Goal: Transaction & Acquisition: Subscribe to service/newsletter

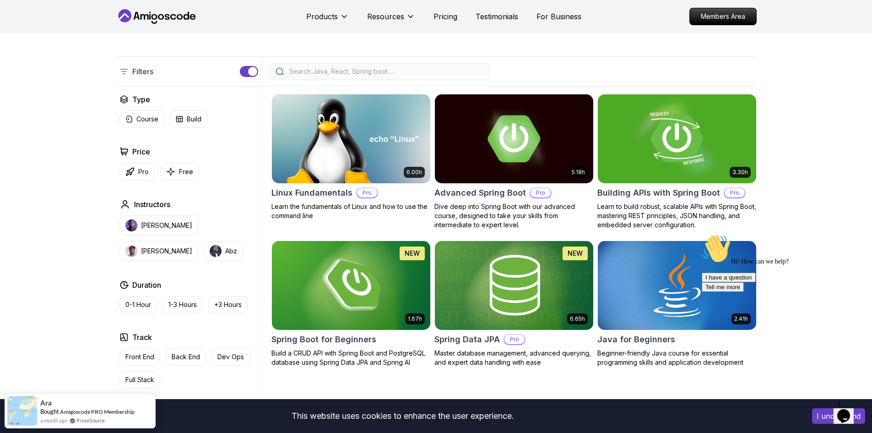
scroll to position [320, 0]
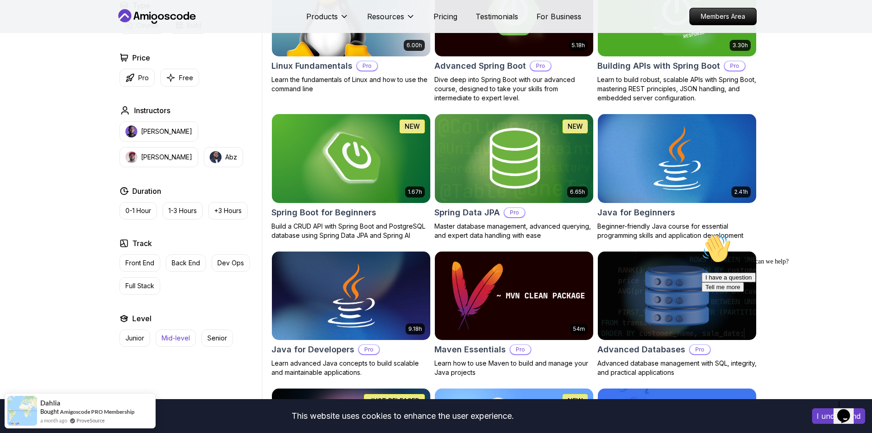
click at [165, 336] on p "Mid-level" at bounding box center [176, 337] width 28 height 9
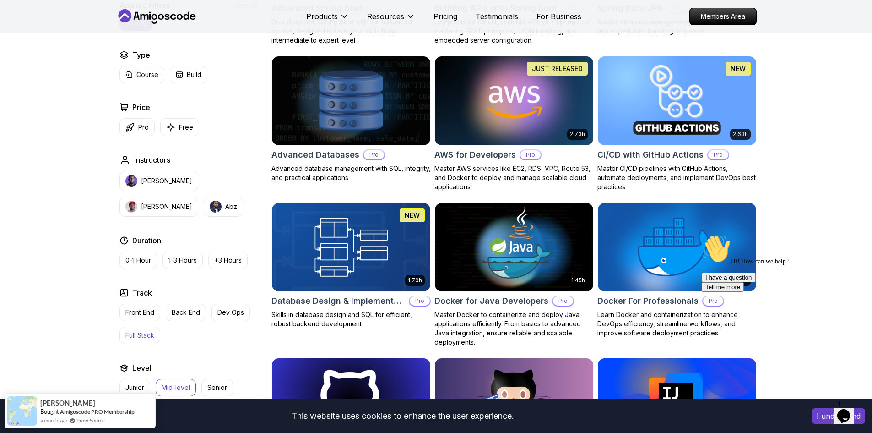
scroll to position [458, 0]
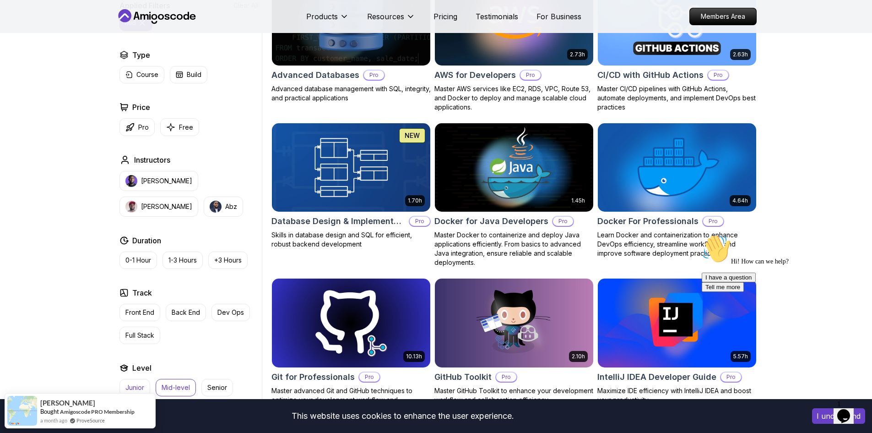
click at [137, 384] on p "Junior" at bounding box center [134, 387] width 19 height 9
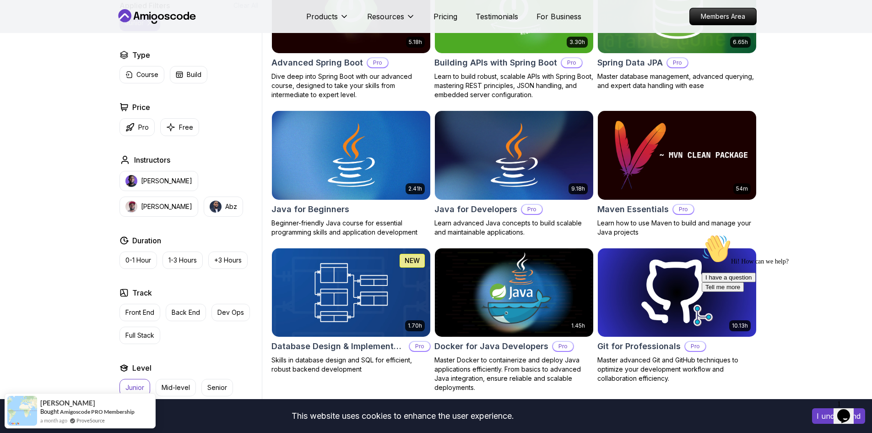
scroll to position [320, 0]
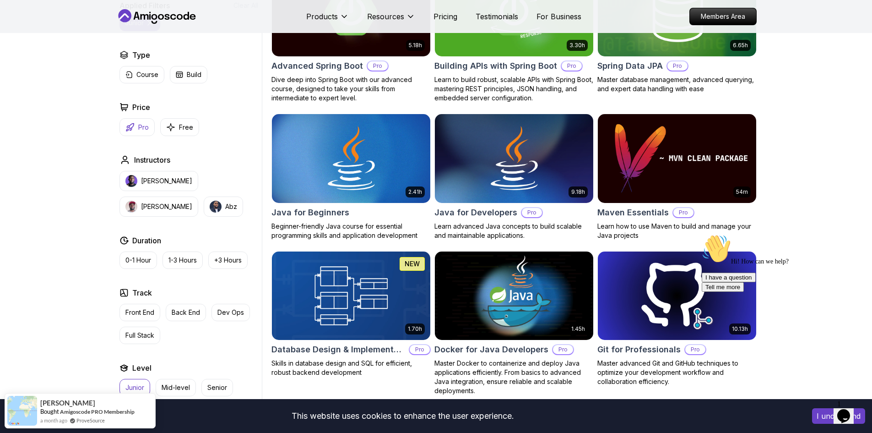
click at [144, 124] on p "Pro" at bounding box center [143, 127] width 11 height 9
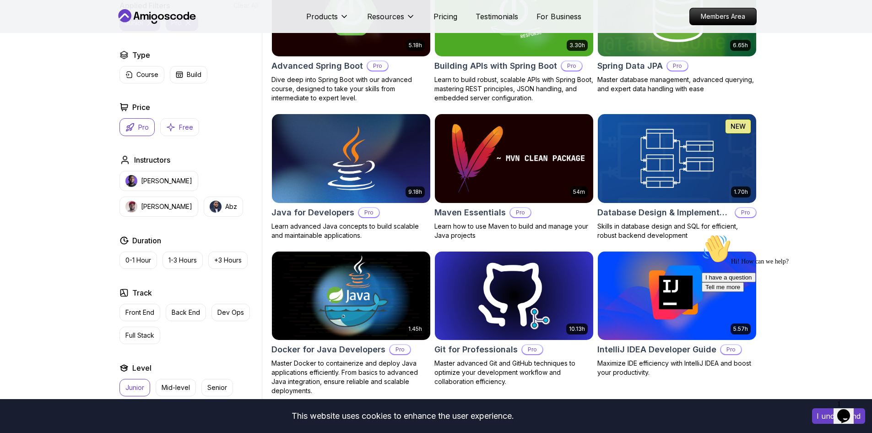
click at [176, 129] on button "Free" at bounding box center [179, 127] width 39 height 18
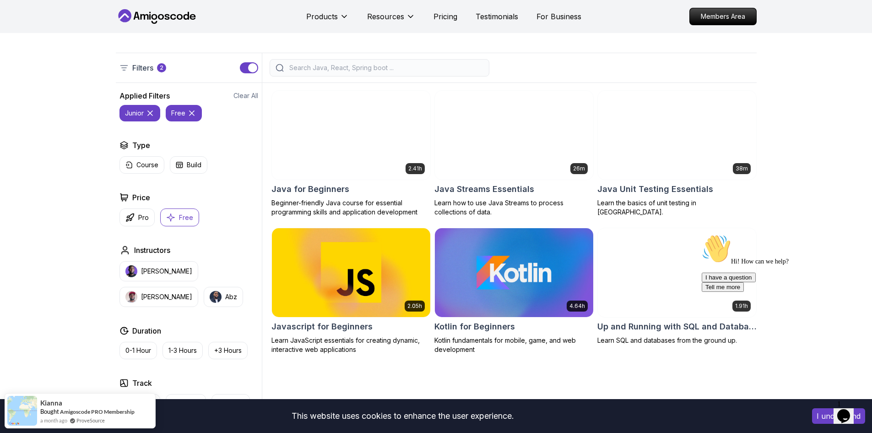
scroll to position [229, 0]
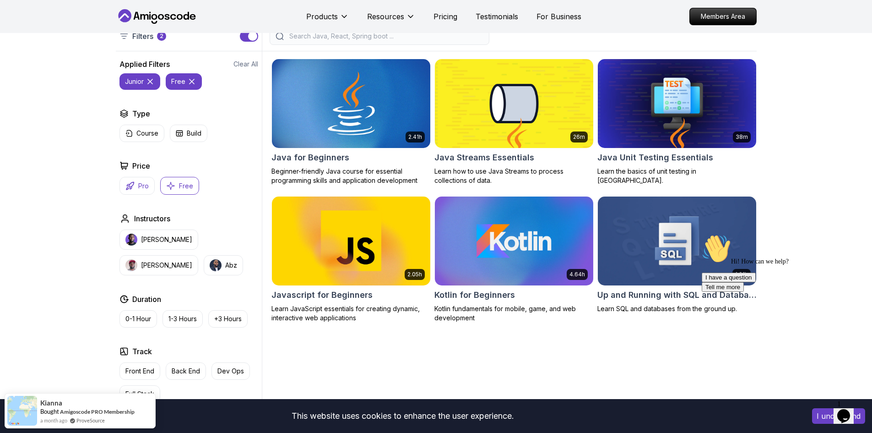
click at [145, 187] on p "Pro" at bounding box center [143, 185] width 11 height 9
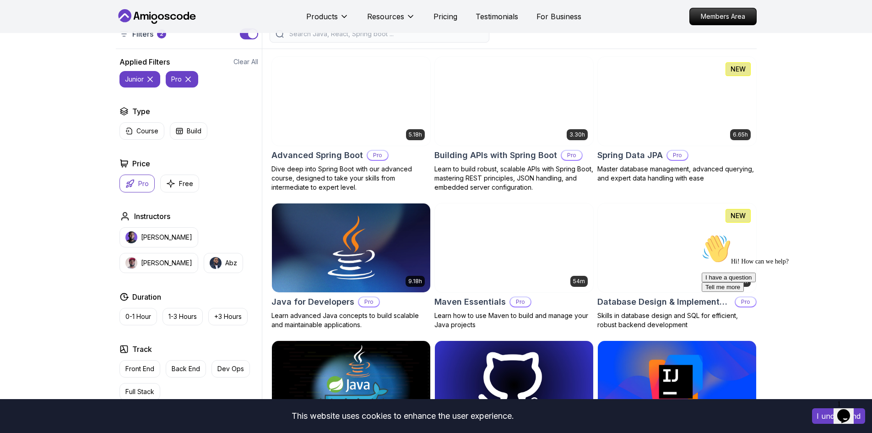
scroll to position [183, 0]
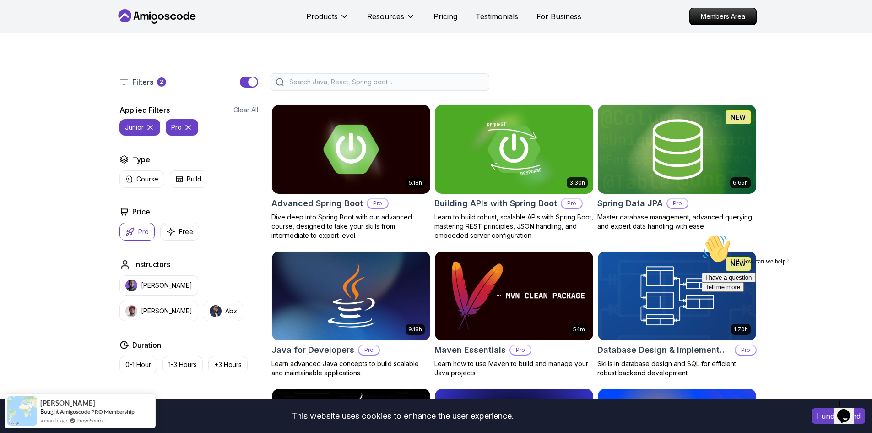
click at [376, 201] on p "Pro" at bounding box center [378, 203] width 20 height 9
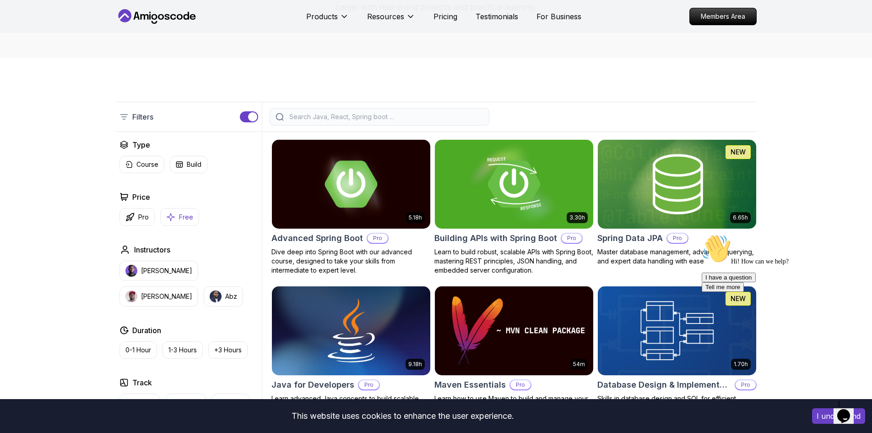
scroll to position [229, 0]
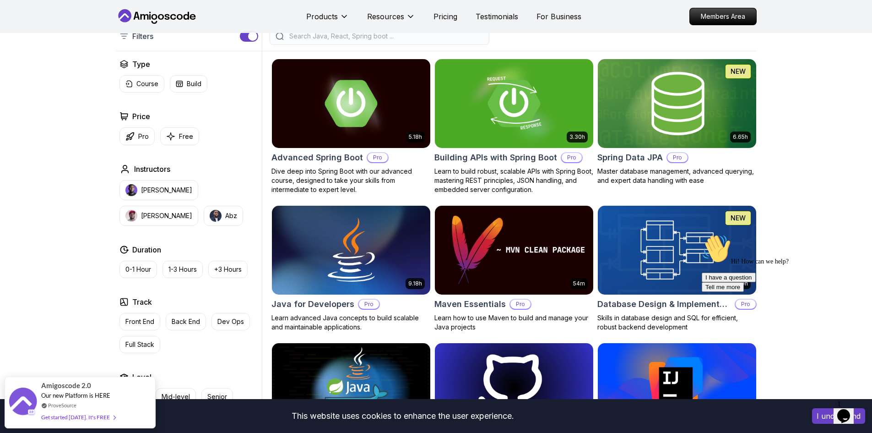
click at [674, 158] on p "Pro" at bounding box center [677, 157] width 20 height 9
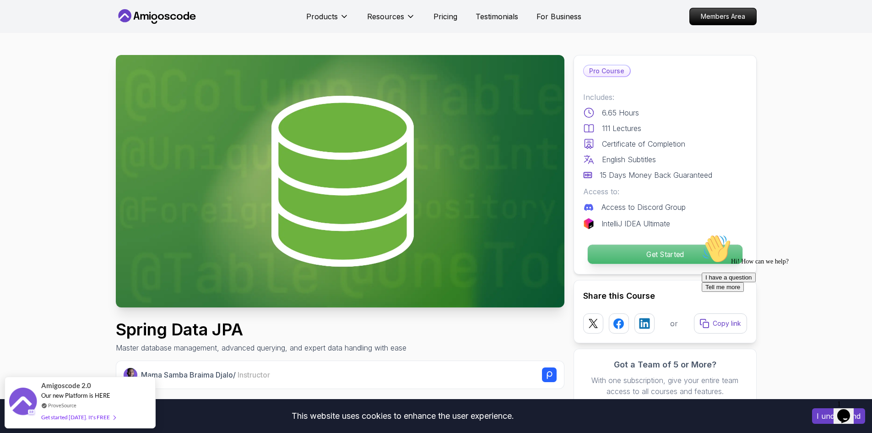
click at [645, 259] on p "Get Started" at bounding box center [664, 253] width 155 height 19
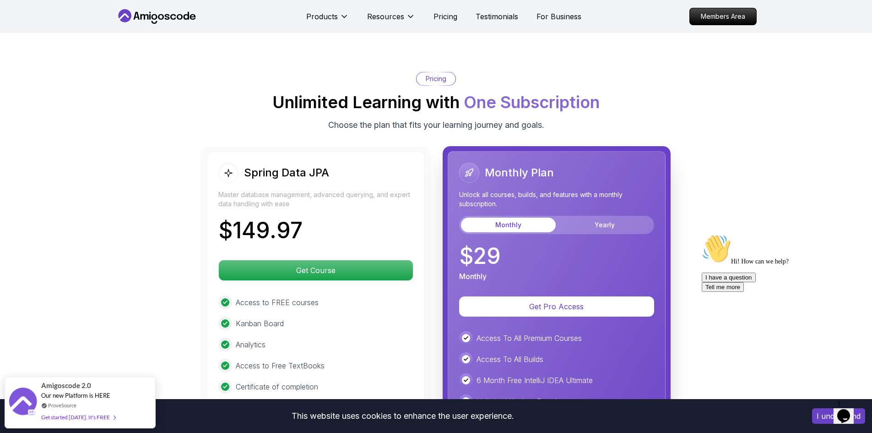
scroll to position [2181, 0]
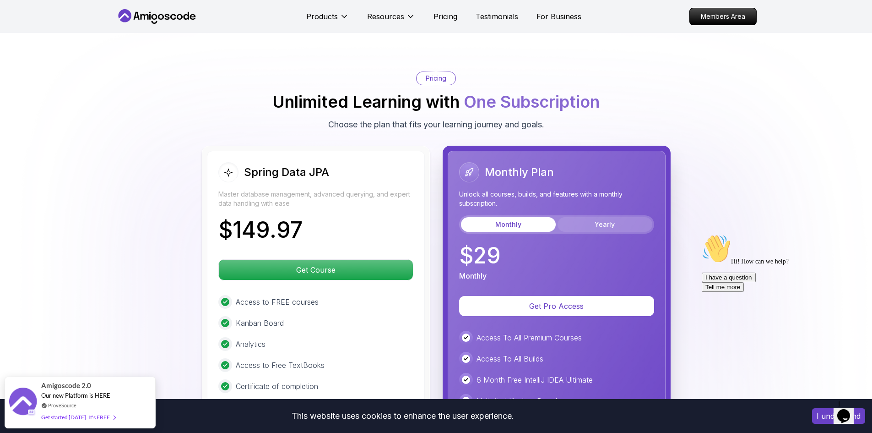
click at [575, 217] on button "Yearly" at bounding box center [605, 224] width 95 height 15
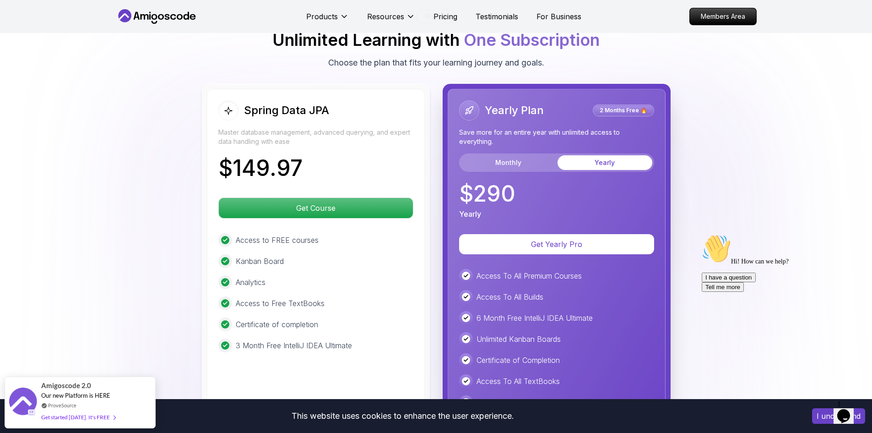
scroll to position [2227, 0]
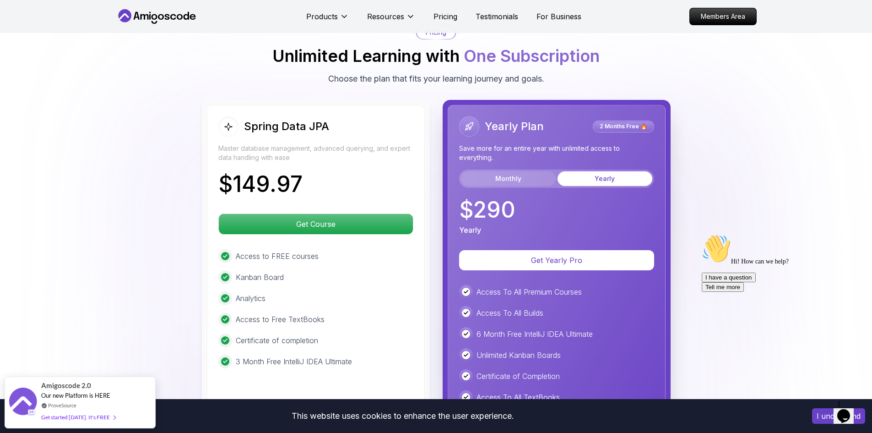
click at [501, 171] on button "Monthly" at bounding box center [508, 178] width 95 height 15
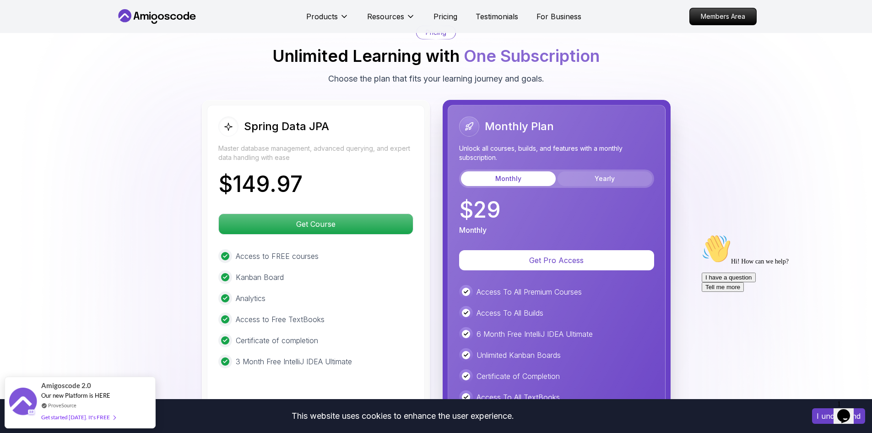
click at [612, 171] on button "Yearly" at bounding box center [605, 178] width 95 height 15
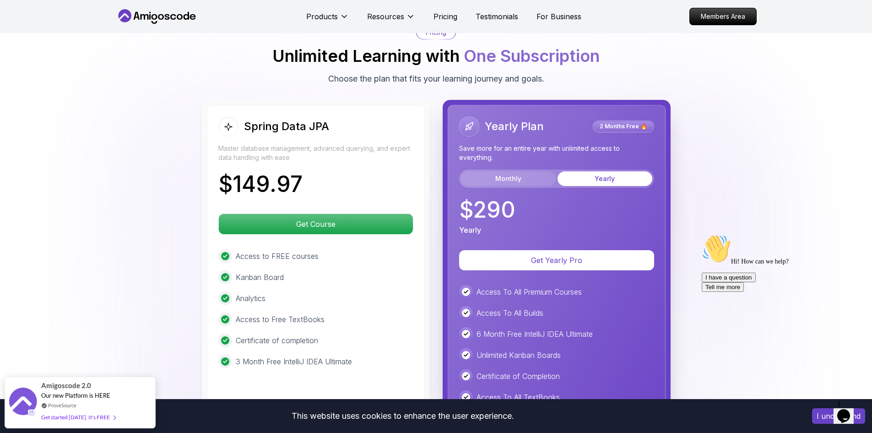
click at [494, 171] on button "Monthly" at bounding box center [508, 178] width 95 height 15
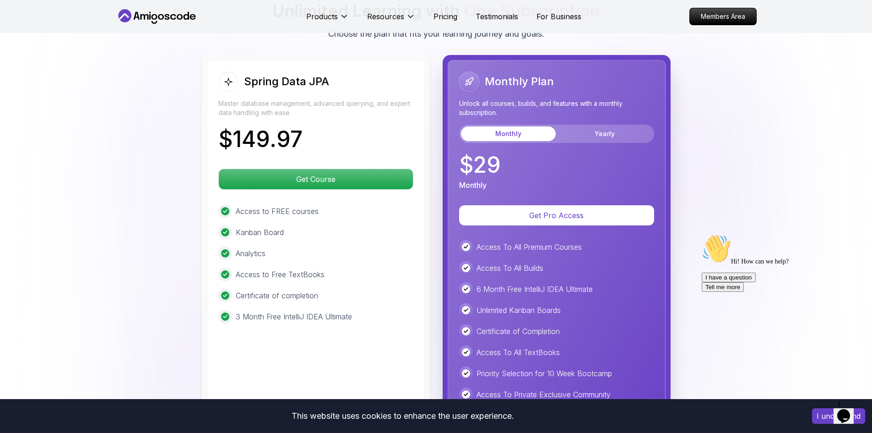
scroll to position [0, 0]
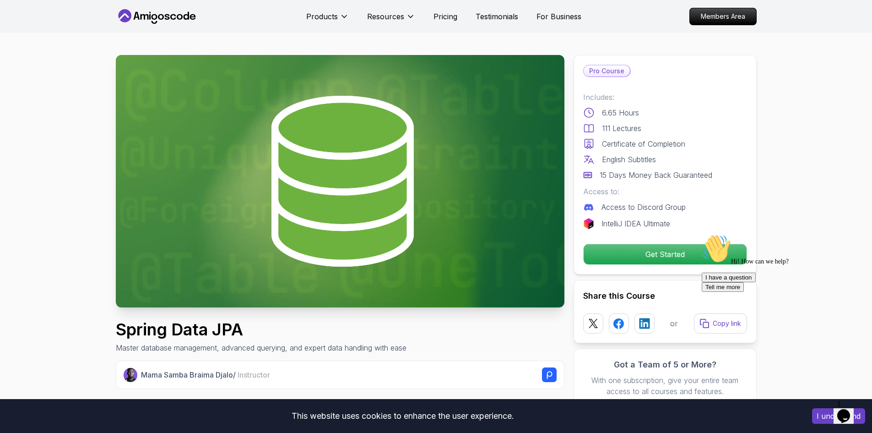
drag, startPoint x: 554, startPoint y: 329, endPoint x: 580, endPoint y: 29, distance: 300.5
